Goal: Task Accomplishment & Management: Use online tool/utility

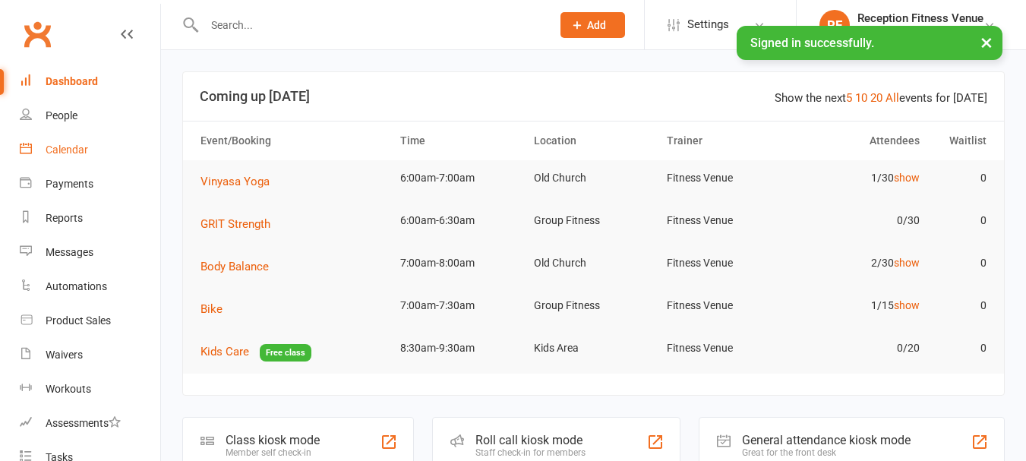
click at [72, 154] on div "Calendar" at bounding box center [67, 150] width 43 height 12
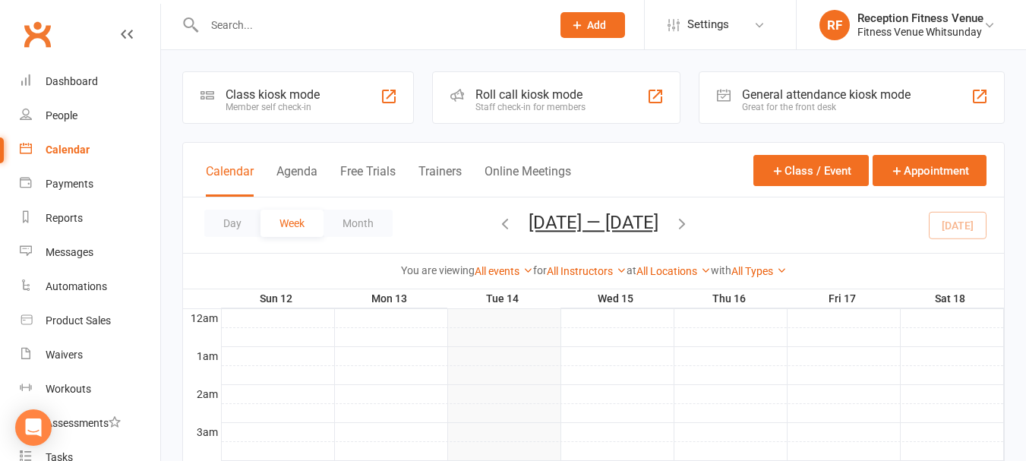
click at [769, 91] on div "General attendance kiosk mode" at bounding box center [826, 94] width 169 height 14
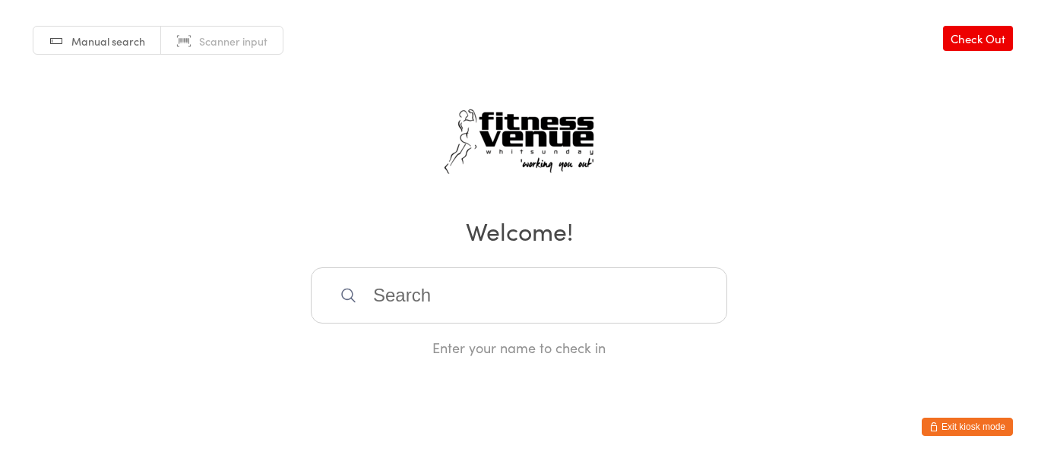
click at [71, 44] on link "Manual search" at bounding box center [97, 41] width 128 height 29
